Goal: Find specific page/section: Find specific page/section

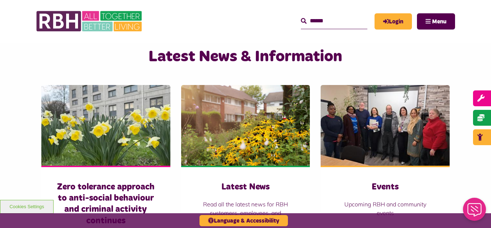
scroll to position [475, 0]
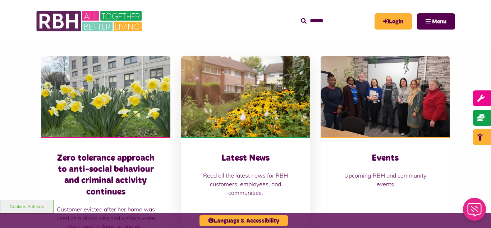
click at [249, 87] on img at bounding box center [245, 96] width 129 height 81
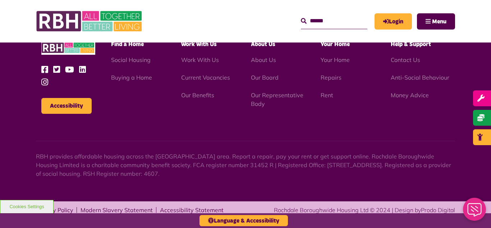
scroll to position [783, 0]
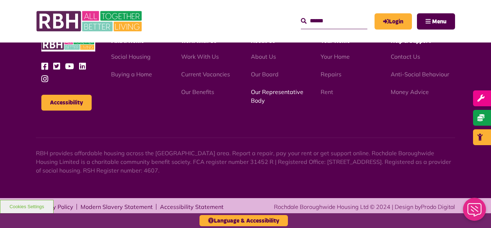
click at [272, 90] on link "Our Representative Body" at bounding box center [277, 96] width 53 height 16
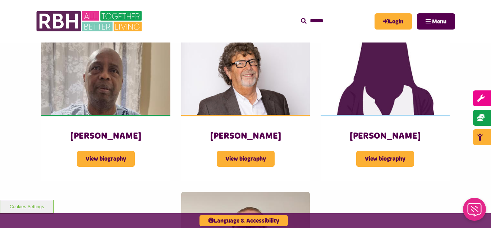
scroll to position [863, 0]
